Goal: Find specific page/section: Find specific page/section

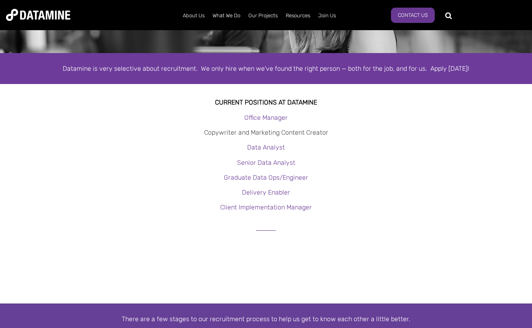
click at [277, 131] on link "Copywriter and Marketing Content Creator" at bounding box center [266, 133] width 124 height 8
click at [302, 134] on link "Copywriter and Marketing Content Creator" at bounding box center [266, 133] width 124 height 8
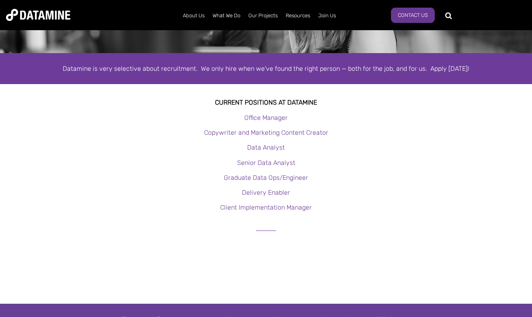
scroll to position [56, 0]
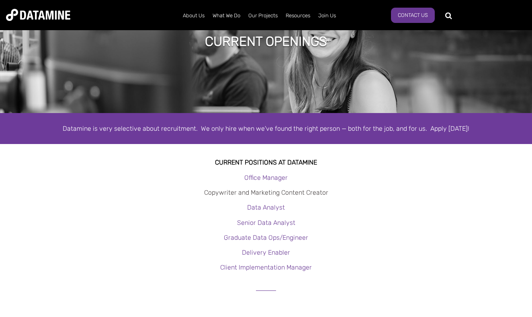
click at [232, 190] on link "Copywriter and Marketing Content Creator" at bounding box center [266, 193] width 124 height 8
click at [220, 191] on link "Copywriter and Marketing Content Creator" at bounding box center [266, 193] width 124 height 8
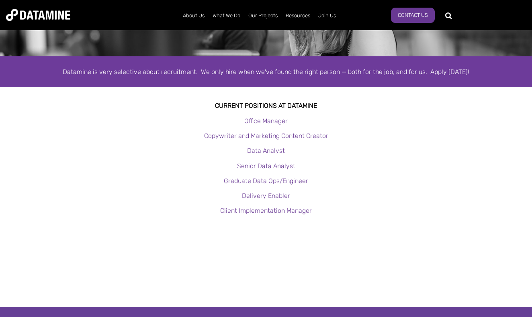
scroll to position [129, 0]
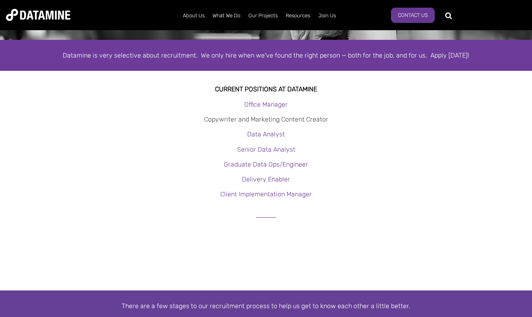
click at [282, 120] on link "Copywriter and Marketing Content Creator" at bounding box center [266, 119] width 124 height 8
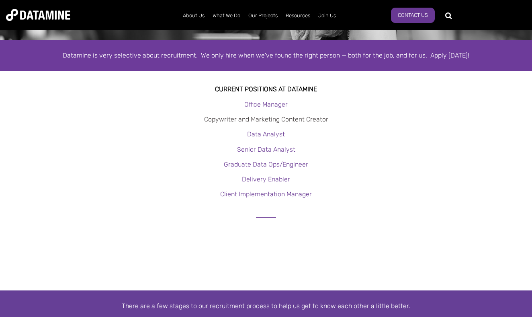
click at [282, 120] on link "Copywriter and Marketing Content Creator" at bounding box center [266, 119] width 124 height 8
